Goal: Transaction & Acquisition: Download file/media

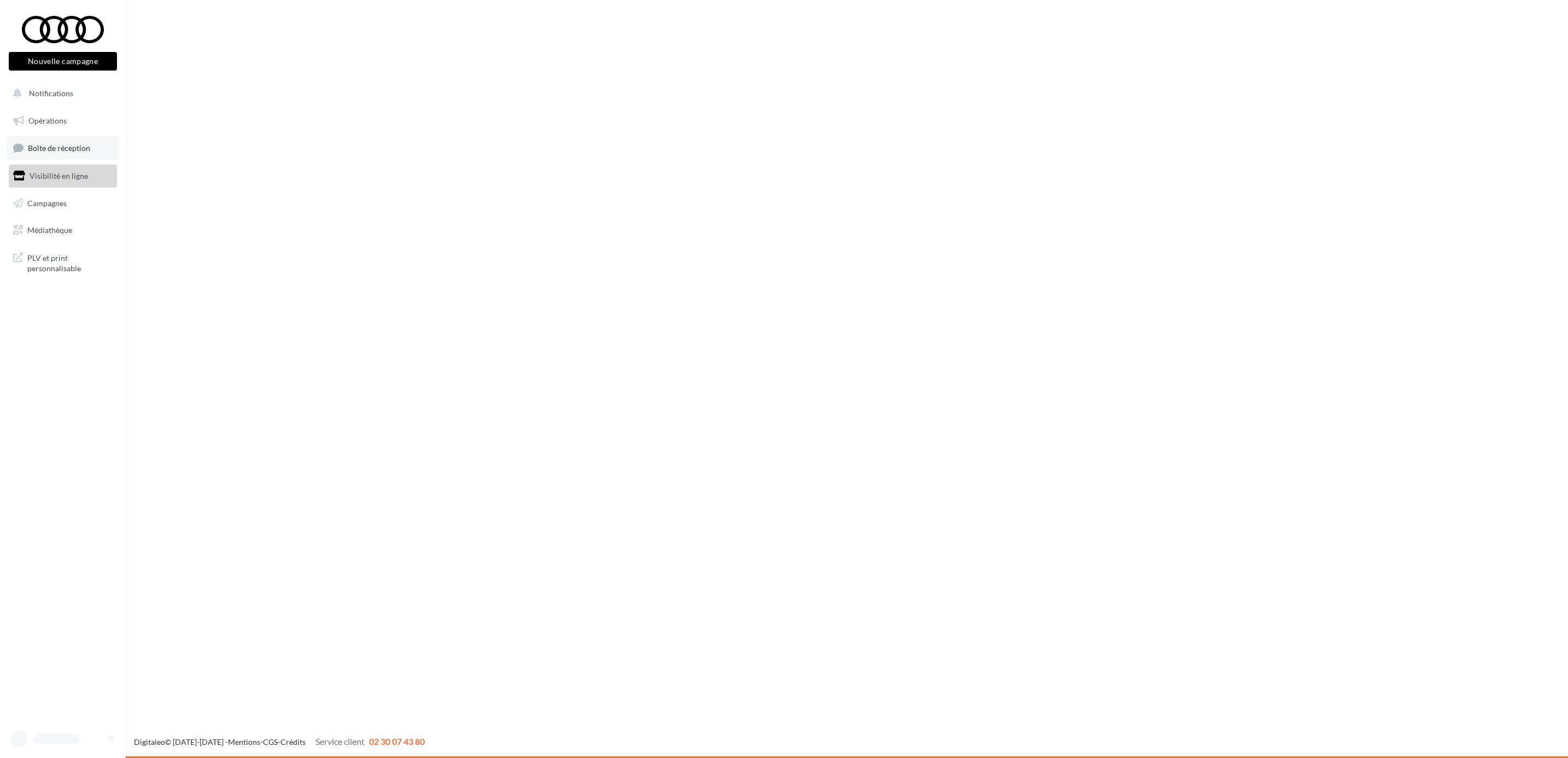
click at [71, 144] on span "Boîte de réception" at bounding box center [59, 148] width 62 height 10
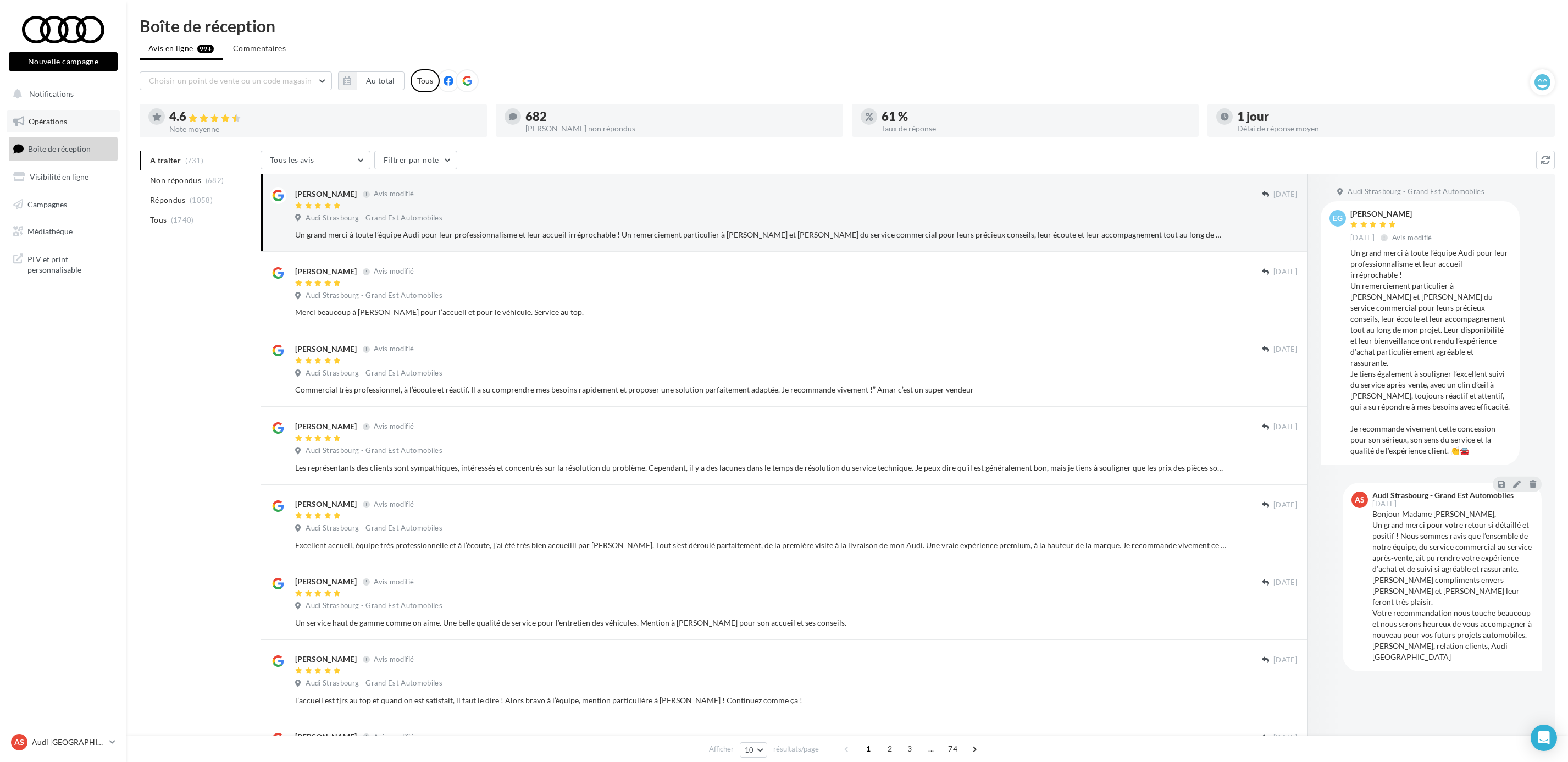
click at [54, 129] on link "Opérations" at bounding box center [63, 121] width 113 height 23
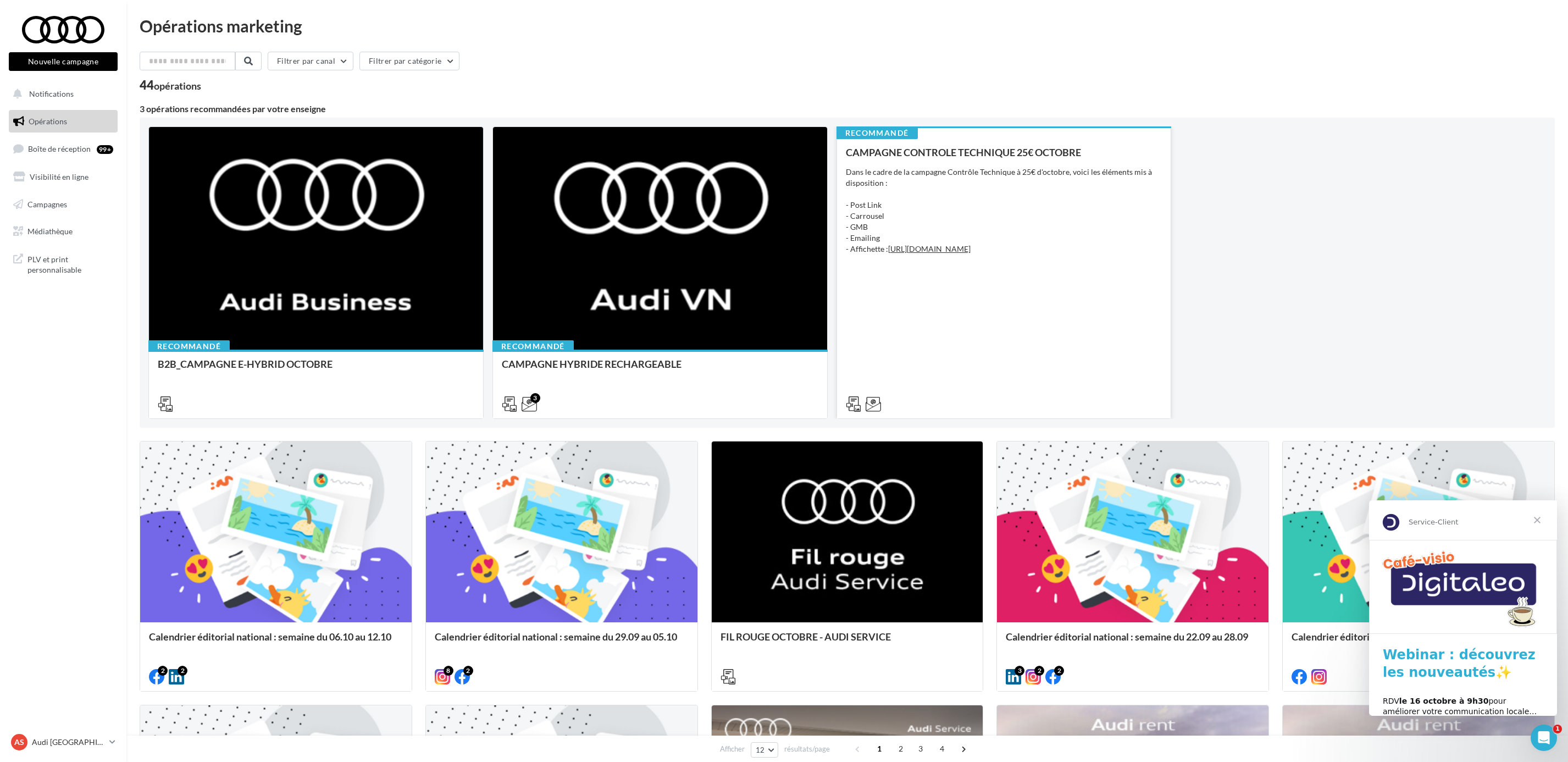
click at [979, 228] on div "Dans le cadre de la campagne Contrôle Technique à 25€ d'octobre, voici les élém…" at bounding box center [1003, 216] width 317 height 99
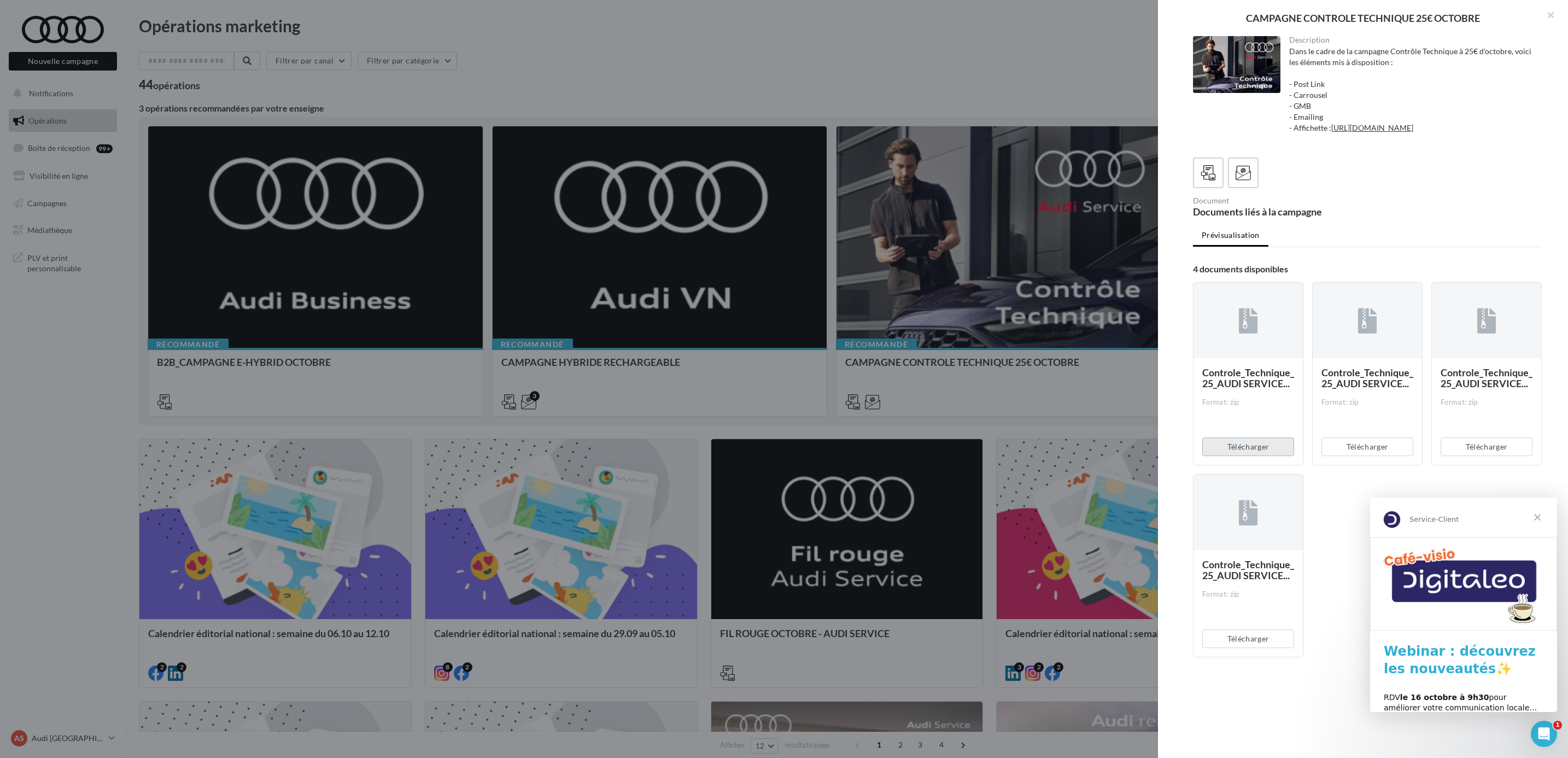
click at [1257, 456] on button "Télécharger" at bounding box center [1248, 446] width 92 height 19
click at [1297, 727] on div "CAMPAGNE CONTROLE TECHNIQUE 25€ OCTOBRE Description Dans le cadre de la campagn…" at bounding box center [1363, 379] width 410 height 758
click at [1504, 389] on span "Controle_Technique_25_AUDI SERVICE..." at bounding box center [1487, 378] width 92 height 23
click at [1487, 456] on button "Télécharger" at bounding box center [1487, 446] width 92 height 19
click at [73, 597] on div at bounding box center [784, 379] width 1568 height 758
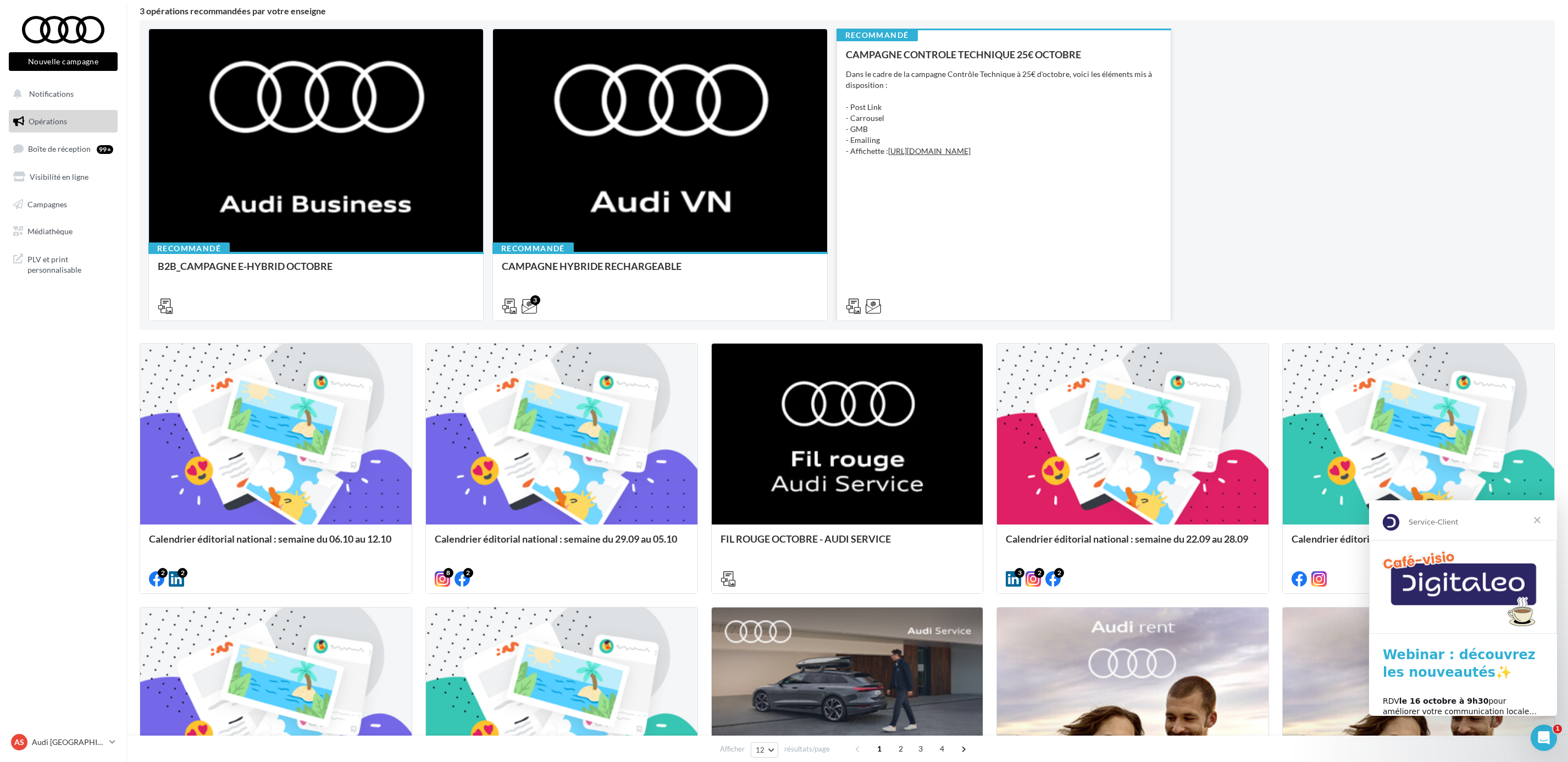
scroll to position [247, 0]
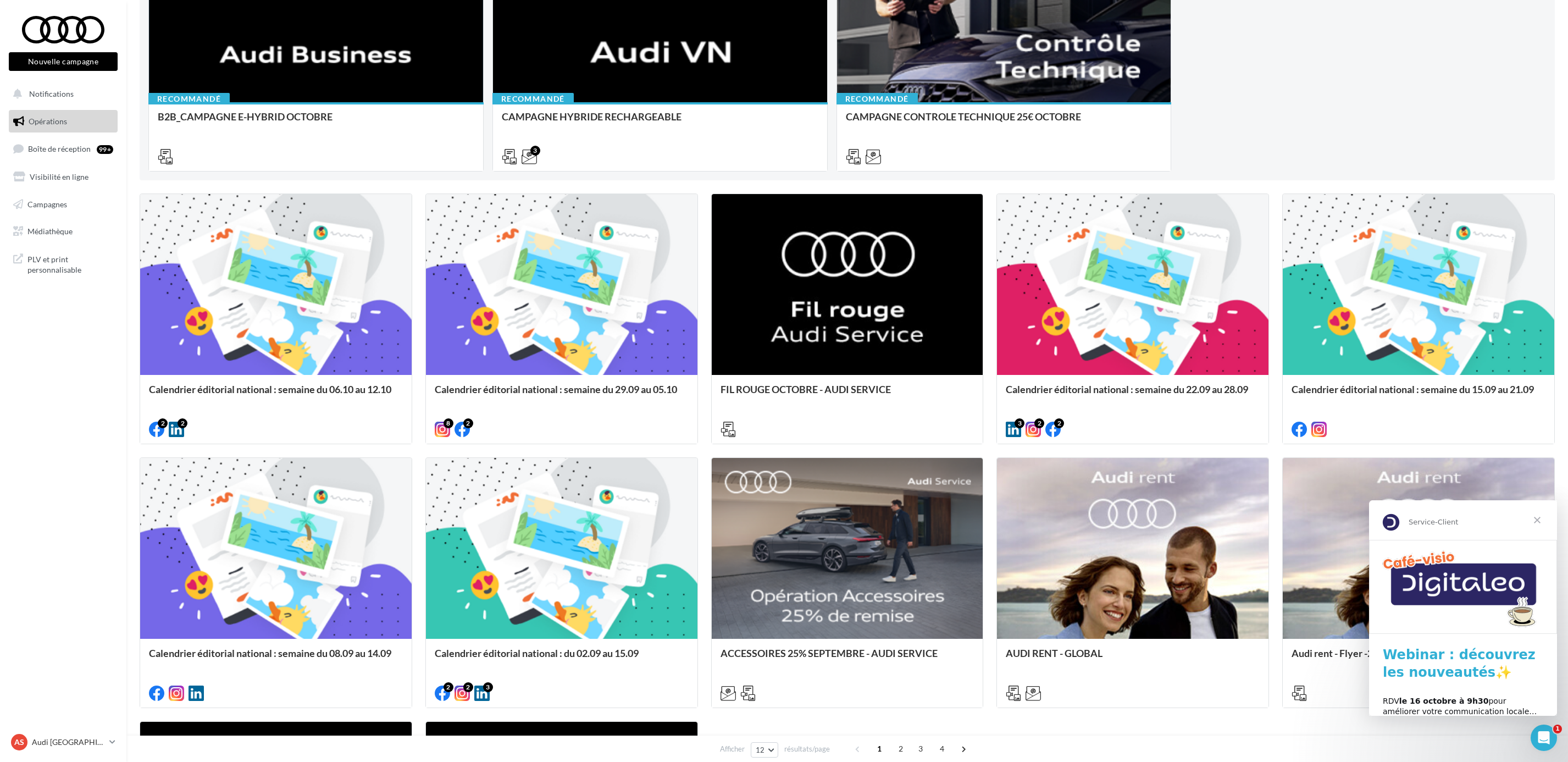
click at [1545, 519] on span "Fermer" at bounding box center [1537, 520] width 40 height 40
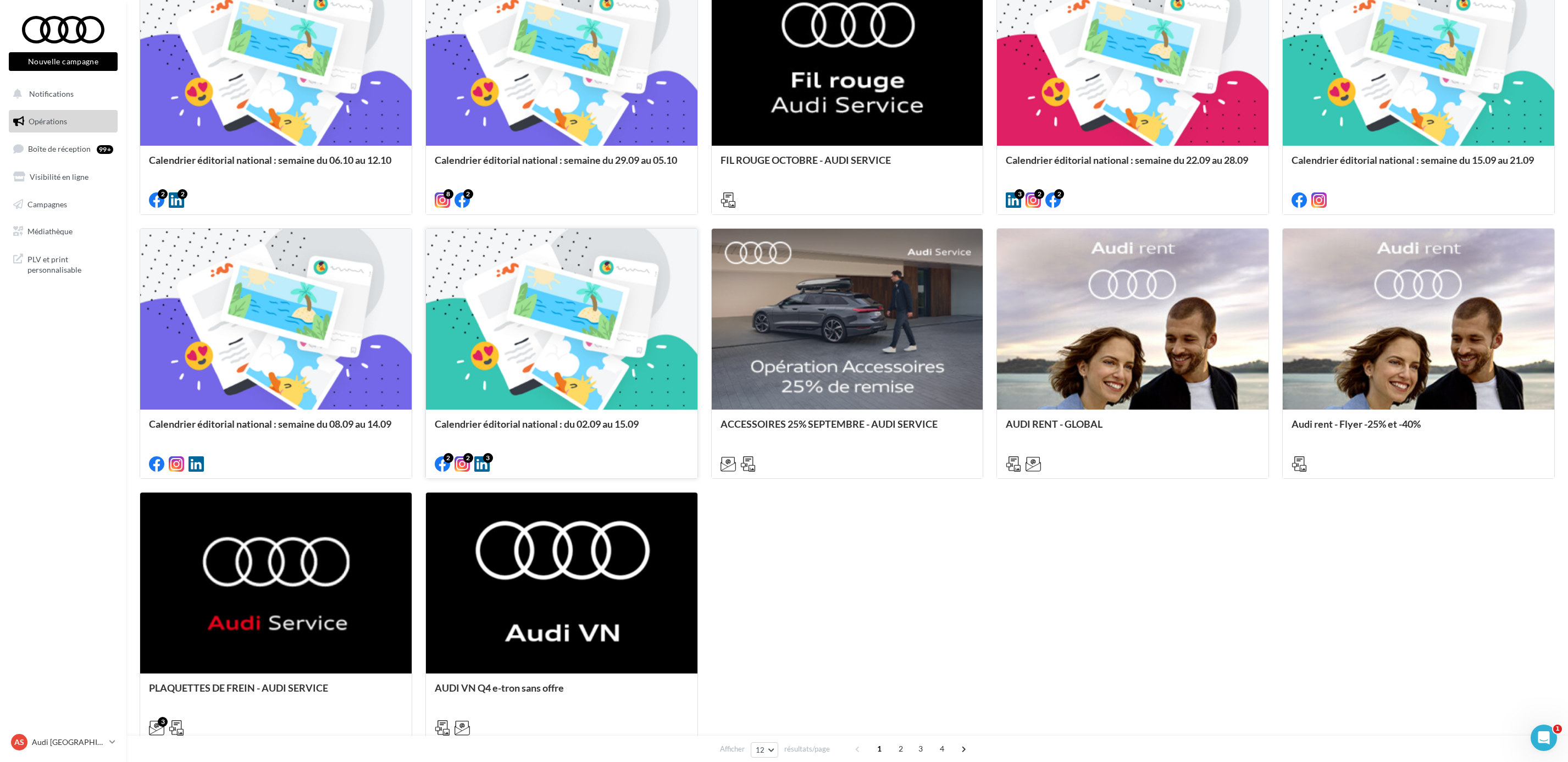
scroll to position [548, 0]
